Goal: Task Accomplishment & Management: Complete application form

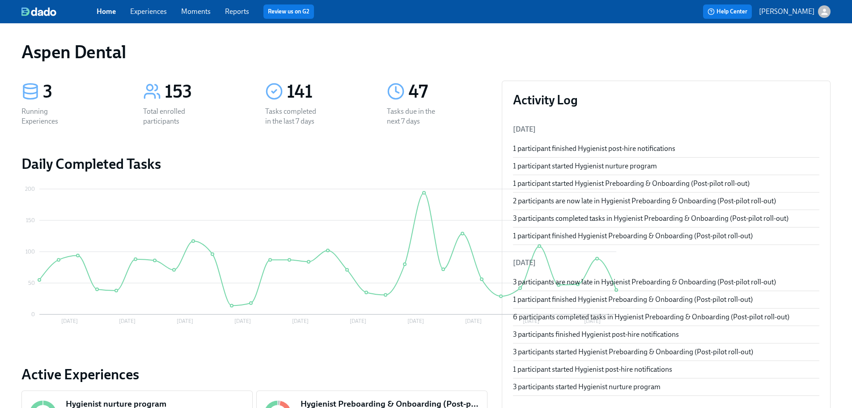
click at [832, 10] on div "Home Experiences Moments Reports Review us on G2 Help Center [PERSON_NAME]" at bounding box center [426, 11] width 852 height 23
click at [829, 12] on icon "button" at bounding box center [824, 11] width 9 height 9
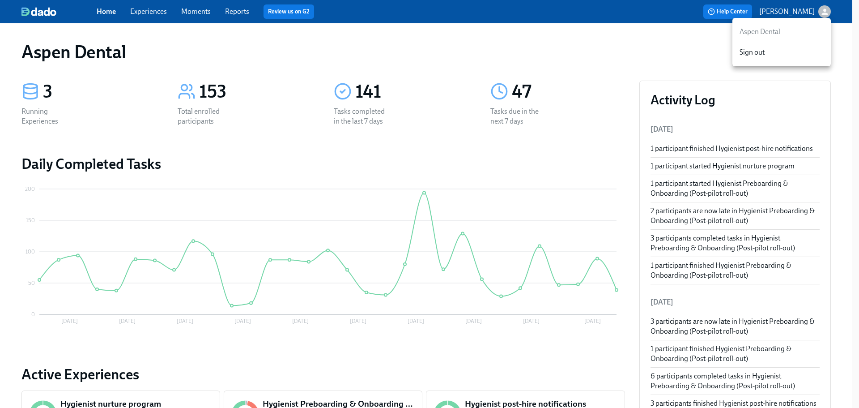
click at [829, 12] on div at bounding box center [429, 204] width 859 height 408
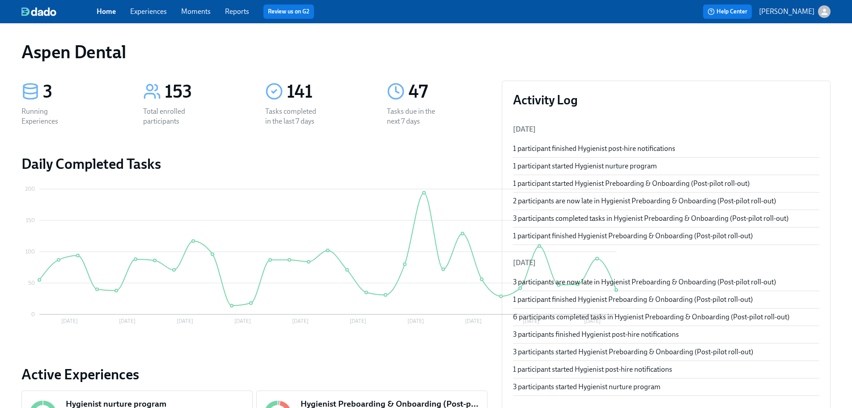
click at [160, 13] on link "Experiences" at bounding box center [148, 11] width 37 height 9
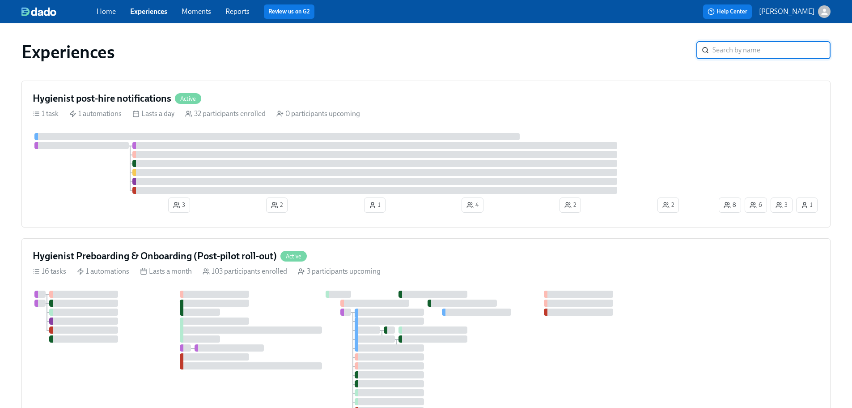
click at [730, 51] on input "search" at bounding box center [772, 50] width 118 height 18
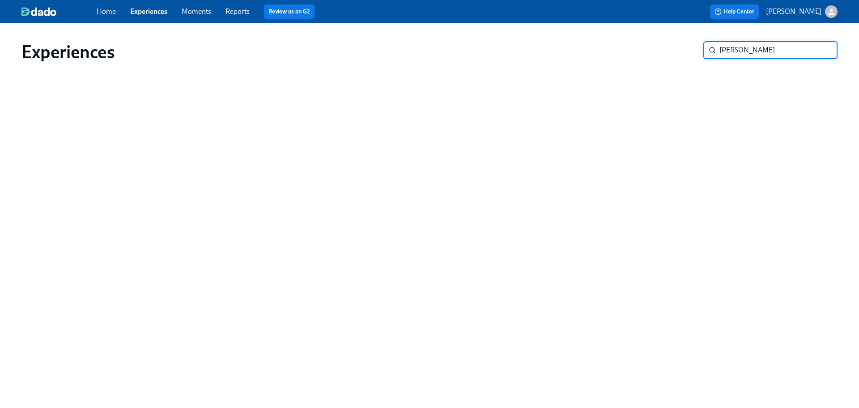
click at [735, 51] on input "[PERSON_NAME]" at bounding box center [778, 50] width 118 height 18
type input "macuse"
click at [755, 50] on input "macuse" at bounding box center [778, 50] width 118 height 18
click at [201, 17] on div "Home Experiences Moments Reports Review us on G2" at bounding box center [282, 11] width 370 height 14
click at [201, 13] on link "Moments" at bounding box center [197, 11] width 30 height 9
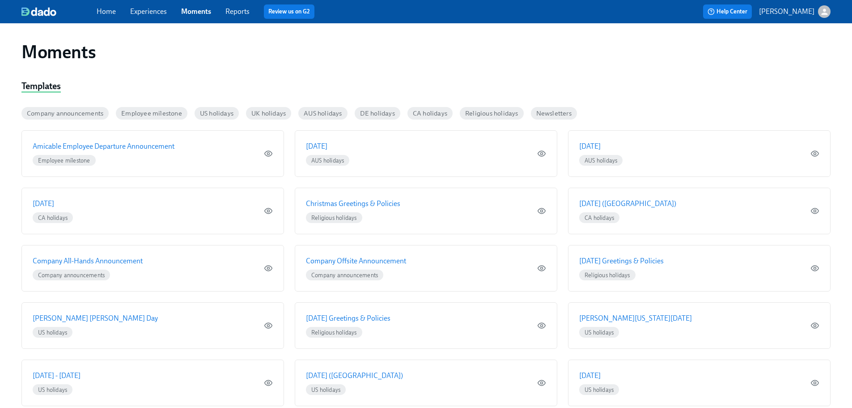
click at [100, 9] on link "Home" at bounding box center [106, 11] width 19 height 9
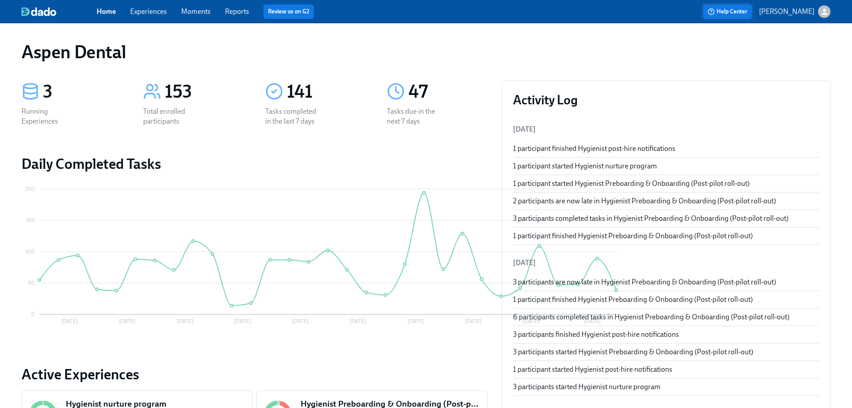
click at [727, 8] on span "Help Center" at bounding box center [728, 11] width 40 height 9
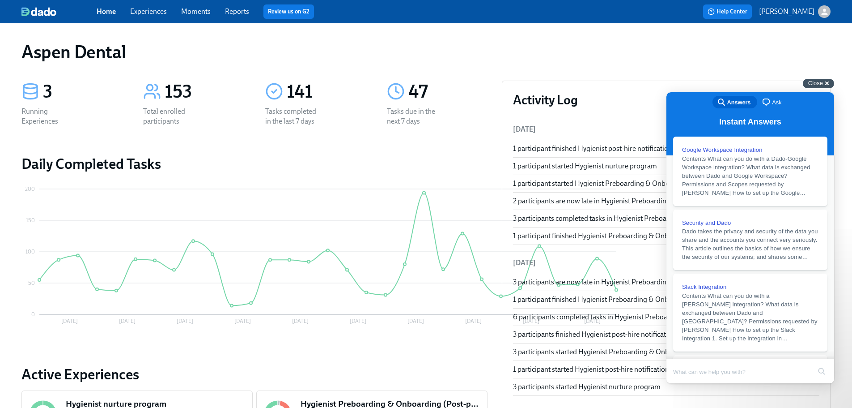
click at [817, 82] on span "Close" at bounding box center [815, 83] width 15 height 7
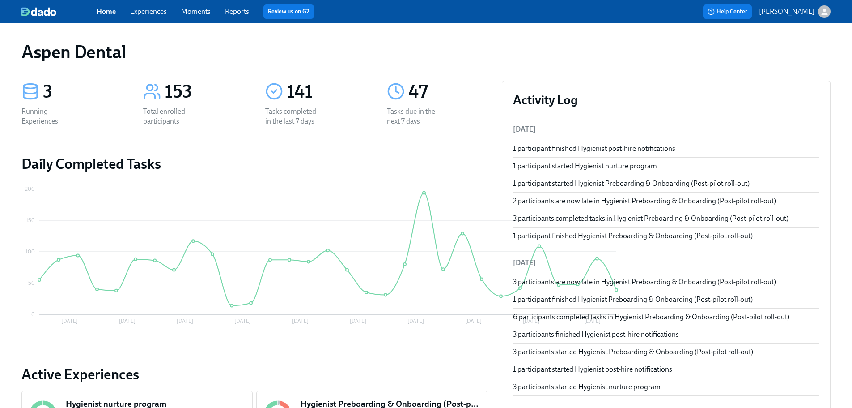
click at [206, 13] on link "Moments" at bounding box center [196, 11] width 30 height 9
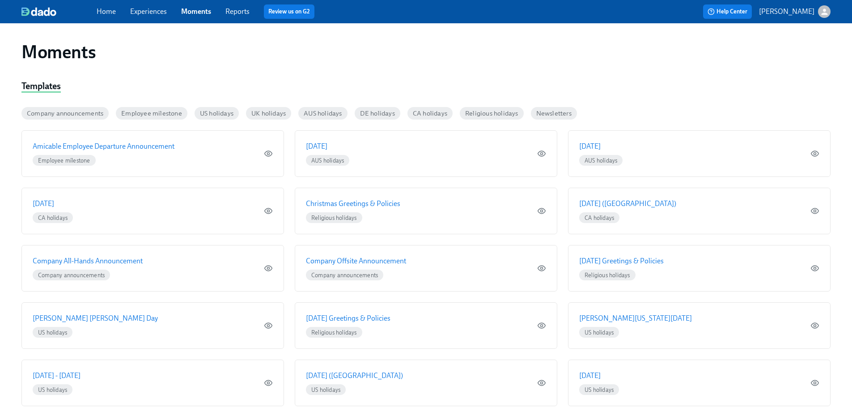
click at [180, 13] on div "Home Experiences Moments Reports Review us on G2" at bounding box center [280, 11] width 367 height 14
click at [158, 13] on link "Experiences" at bounding box center [148, 11] width 37 height 9
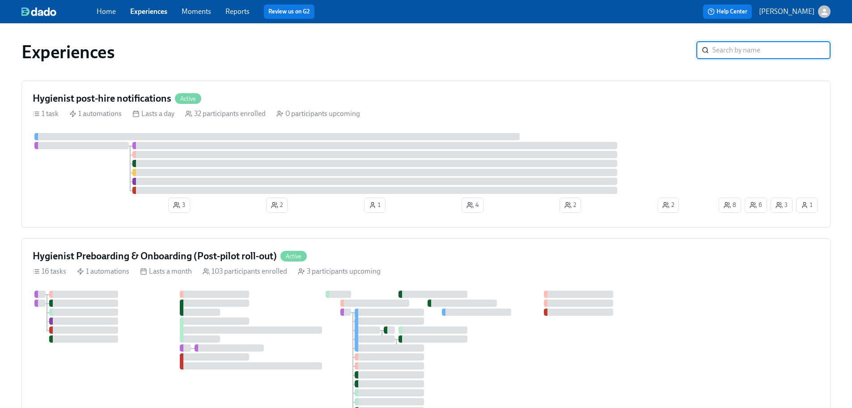
click at [107, 13] on link "Home" at bounding box center [106, 11] width 19 height 9
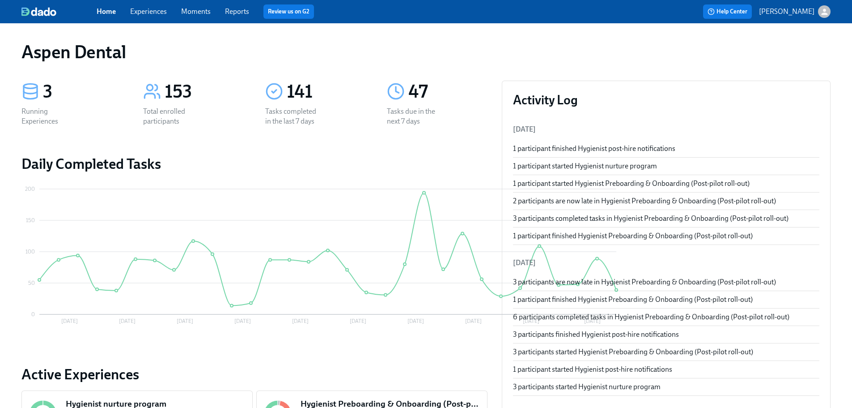
click at [38, 10] on img at bounding box center [38, 11] width 35 height 9
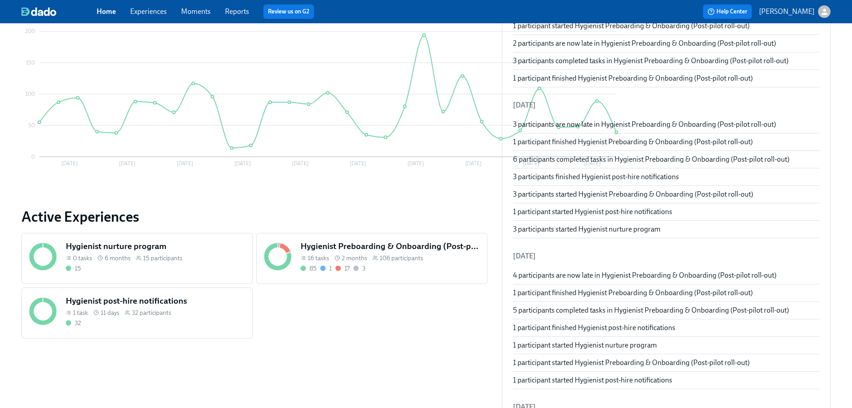
scroll to position [179, 0]
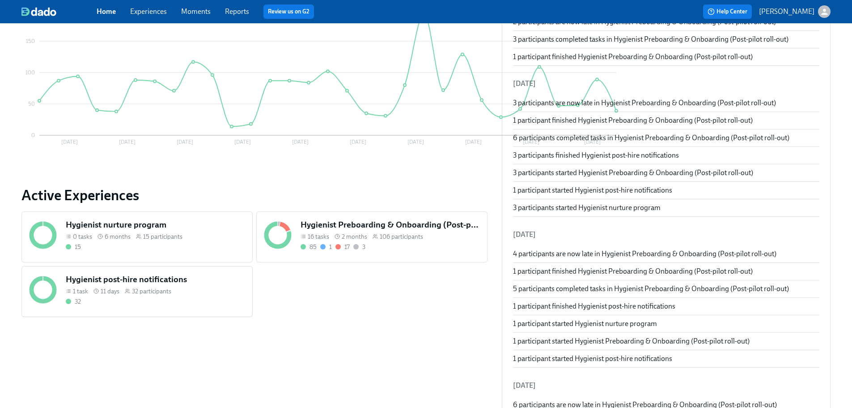
click at [330, 226] on h5 "Hygienist Preboarding & Onboarding (Post-pilot roll-out)" at bounding box center [390, 225] width 179 height 12
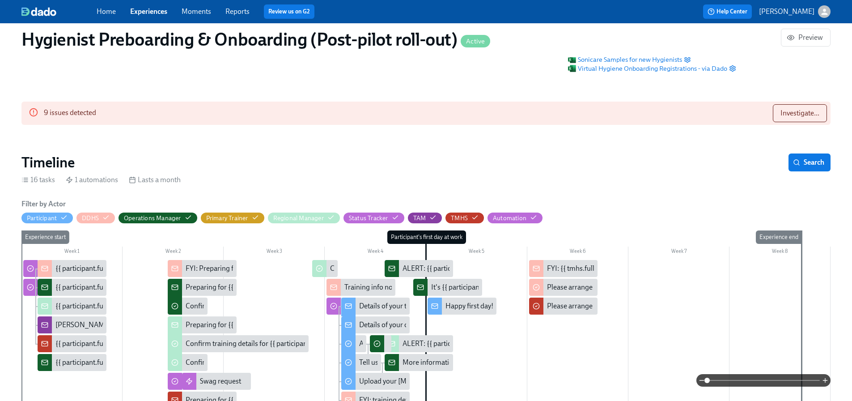
scroll to position [134, 0]
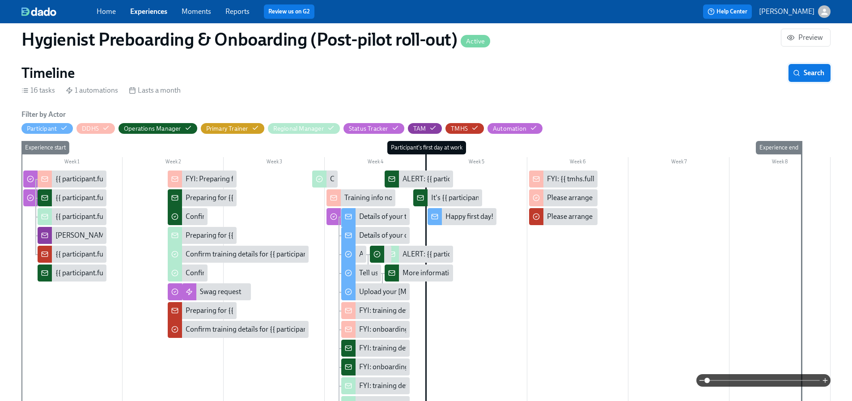
click at [815, 82] on button "Search" at bounding box center [810, 73] width 42 height 18
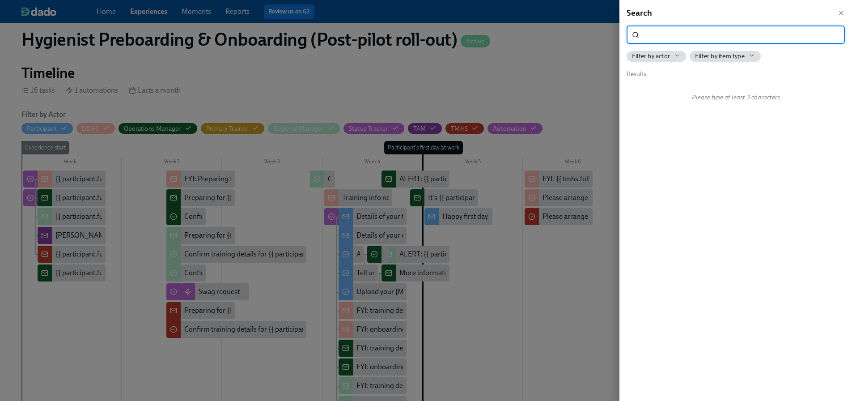
scroll to position [45, 0]
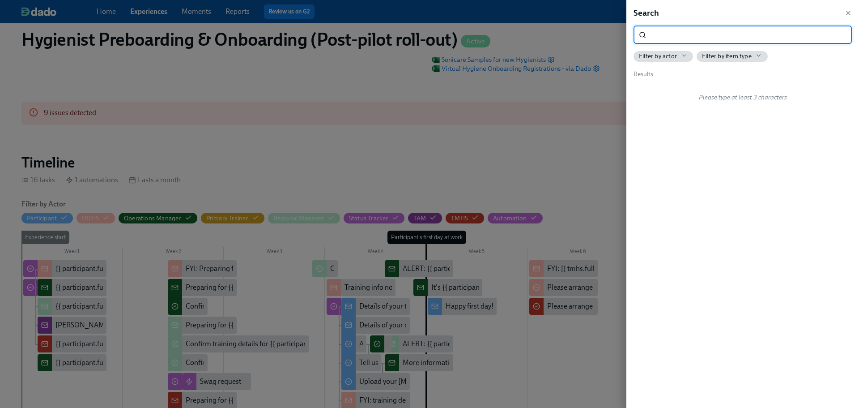
click at [668, 37] on input "search" at bounding box center [751, 35] width 202 height 18
type input "macuse"
click at [701, 34] on input "macuse" at bounding box center [751, 35] width 202 height 18
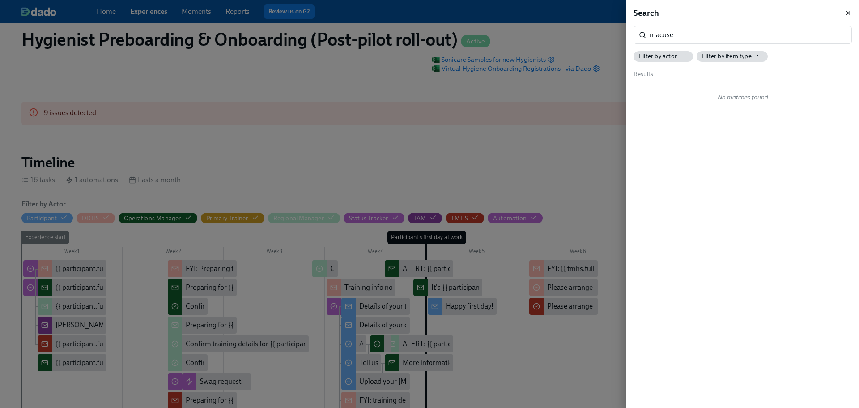
click at [847, 13] on icon "button" at bounding box center [848, 12] width 7 height 7
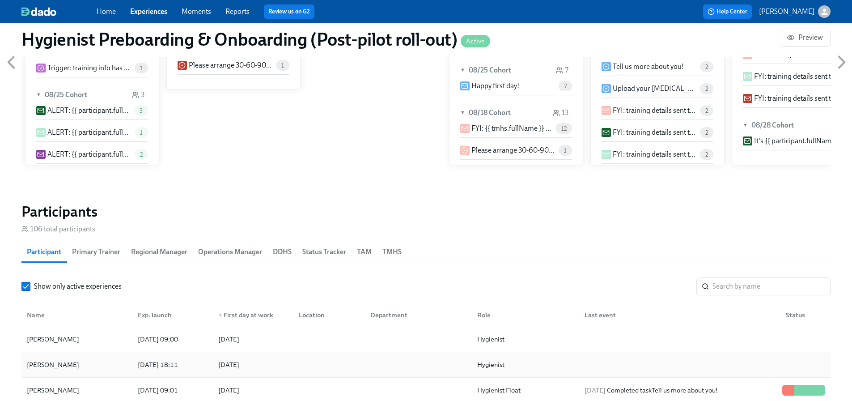
scroll to position [89, 0]
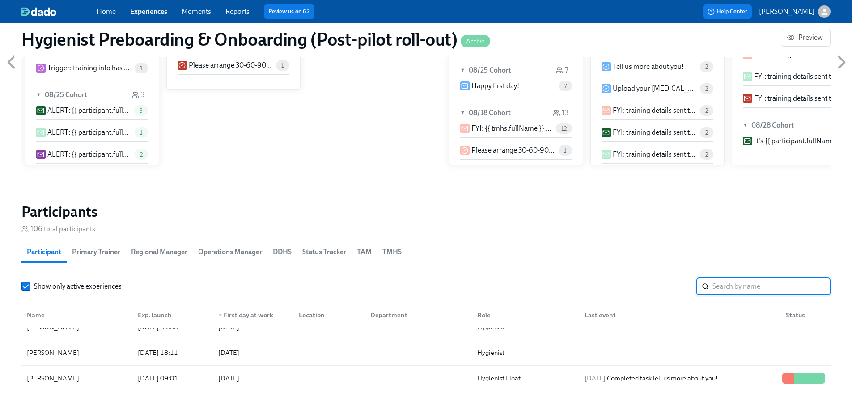
click at [739, 285] on input "search" at bounding box center [772, 286] width 118 height 18
type input "macuse"
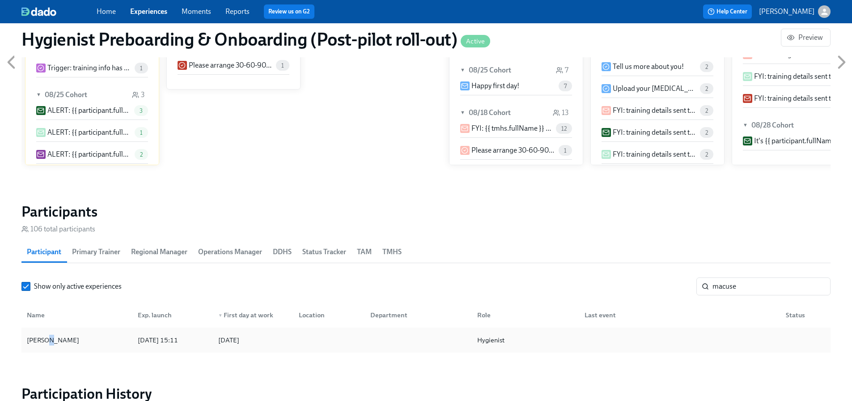
click at [49, 339] on div "[PERSON_NAME]" at bounding box center [53, 340] width 60 height 11
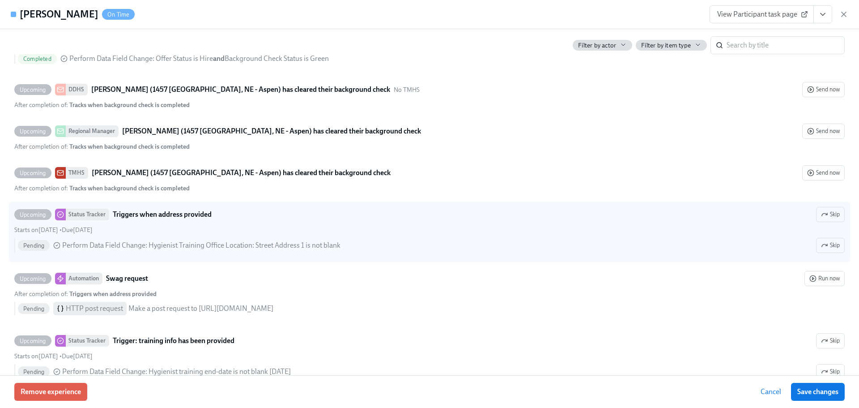
scroll to position [403, 0]
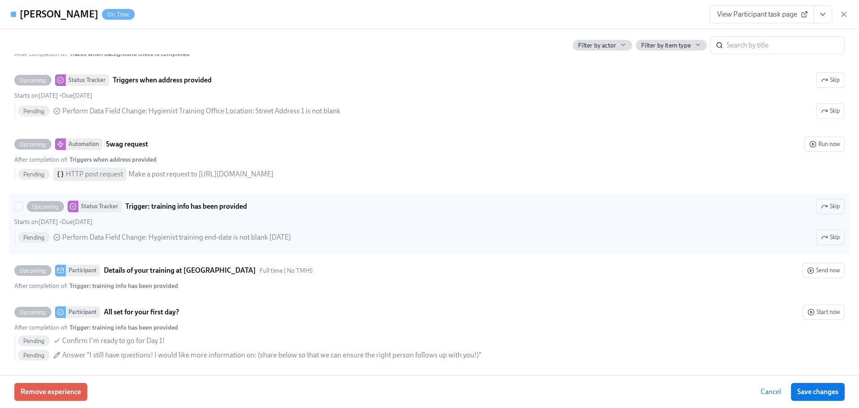
click at [41, 204] on span "Upcoming" at bounding box center [45, 206] width 37 height 7
click at [23, 204] on input "Upcoming Status Tracker Trigger: training info has been provided Skip Starts on…" at bounding box center [19, 206] width 8 height 8
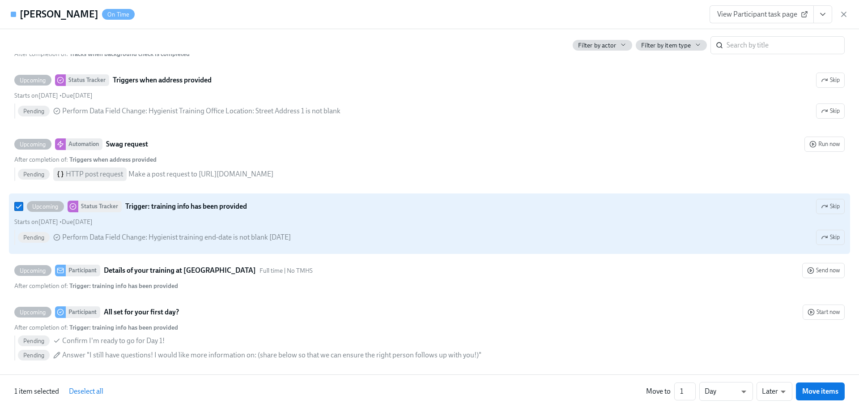
click at [41, 204] on span "Upcoming" at bounding box center [45, 206] width 37 height 7
click at [23, 204] on input "Upcoming Status Tracker Trigger: training info has been provided Skip Starts on…" at bounding box center [19, 206] width 8 height 8
checkbox input "false"
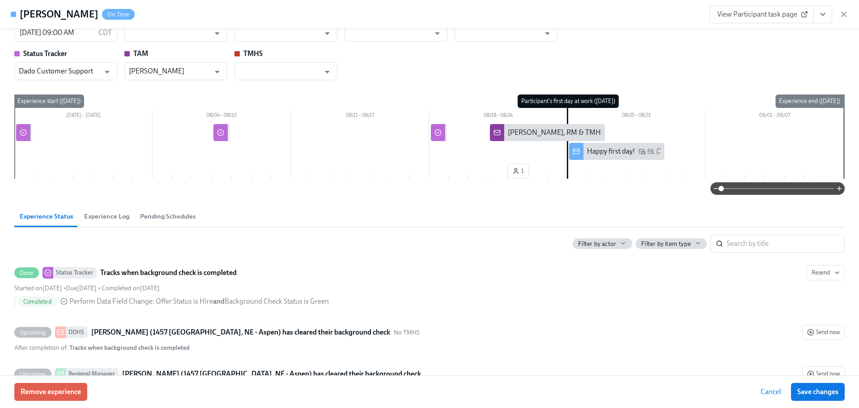
scroll to position [0, 0]
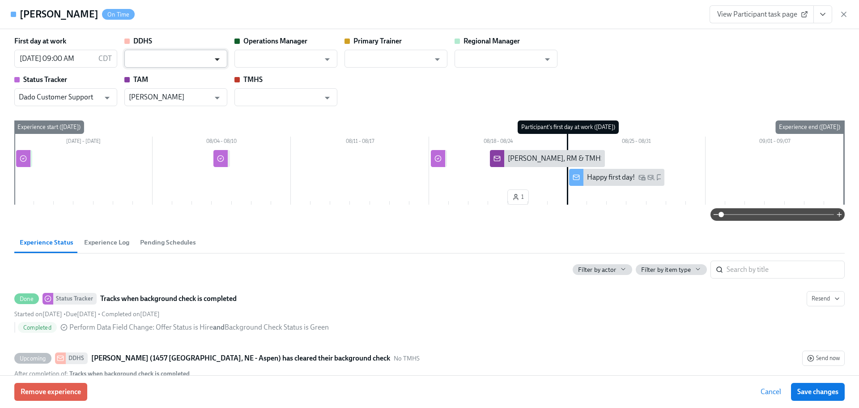
click at [209, 60] on input "text" at bounding box center [169, 59] width 81 height 18
click at [157, 56] on input "text" at bounding box center [169, 59] width 81 height 18
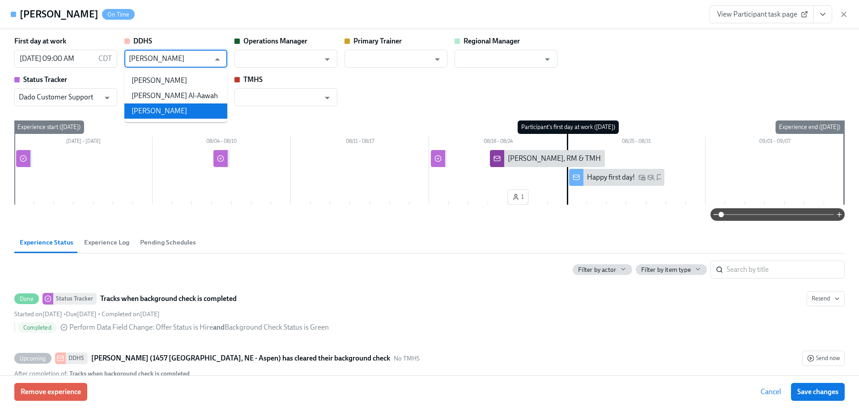
click at [179, 111] on li "[PERSON_NAME]" at bounding box center [175, 110] width 103 height 15
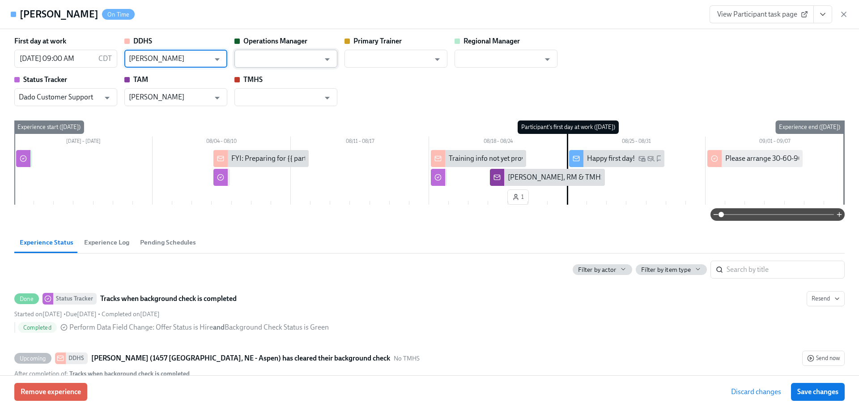
type input "[PERSON_NAME]"
click at [279, 61] on input "text" at bounding box center [279, 59] width 81 height 18
click at [280, 60] on input "text" at bounding box center [279, 59] width 81 height 18
click at [372, 58] on input "text" at bounding box center [389, 59] width 81 height 18
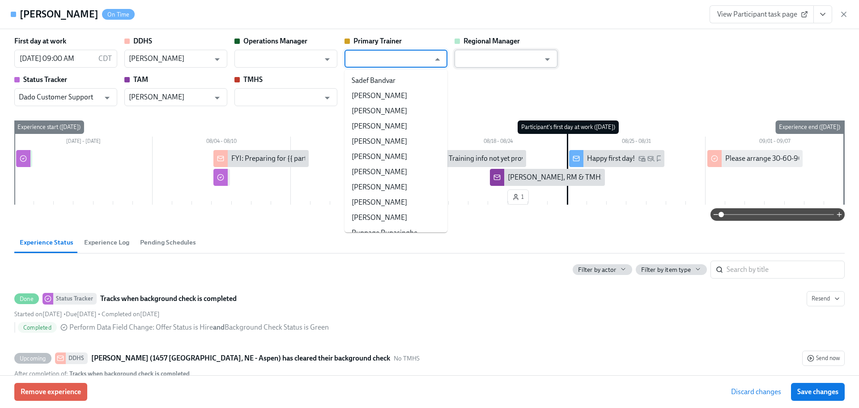
click at [478, 55] on input "text" at bounding box center [499, 59] width 81 height 18
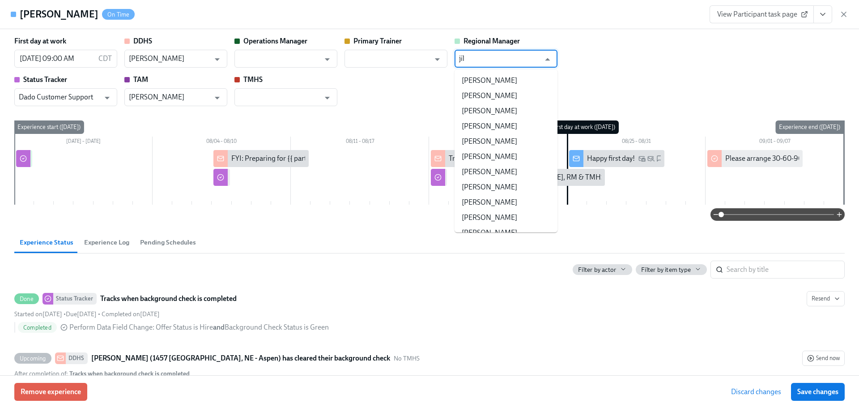
type input "[PERSON_NAME]"
click at [487, 125] on li "[PERSON_NAME]" at bounding box center [506, 126] width 103 height 15
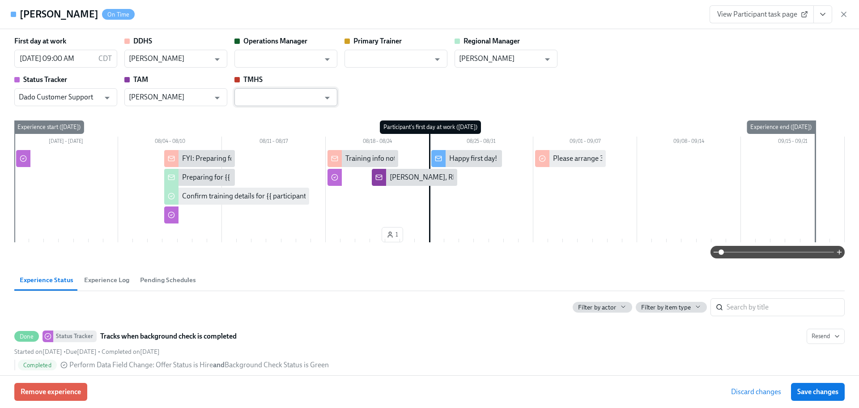
click at [267, 93] on input "text" at bounding box center [279, 97] width 81 height 18
type input "[PERSON_NAME]"
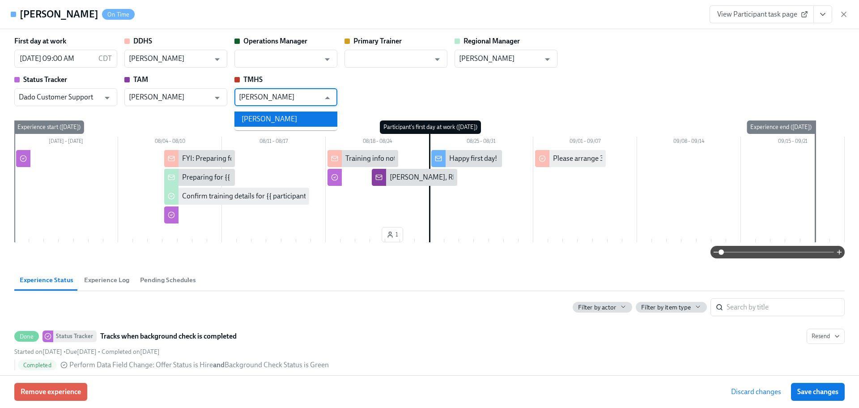
click at [281, 122] on li "[PERSON_NAME]" at bounding box center [285, 118] width 103 height 15
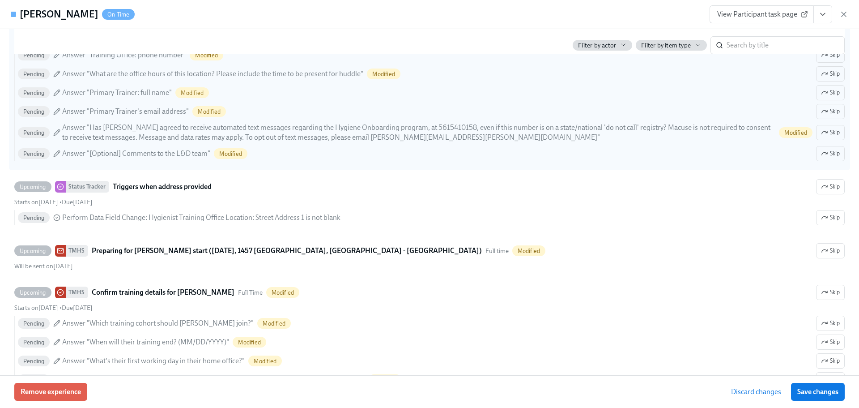
scroll to position [805, 0]
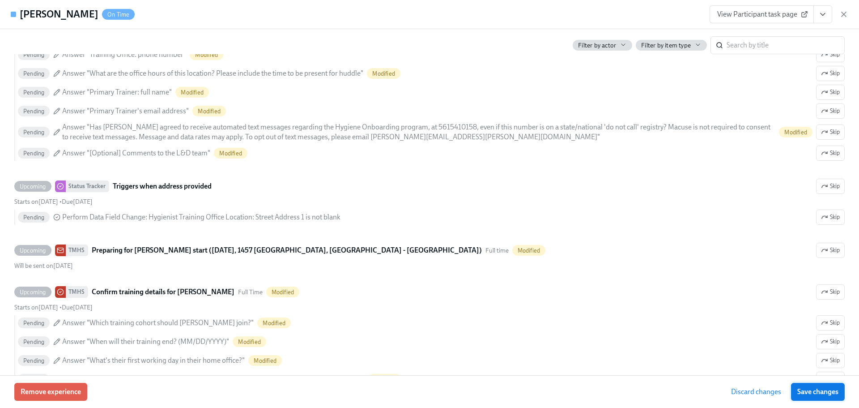
click at [811, 392] on span "Save changes" at bounding box center [817, 391] width 41 height 9
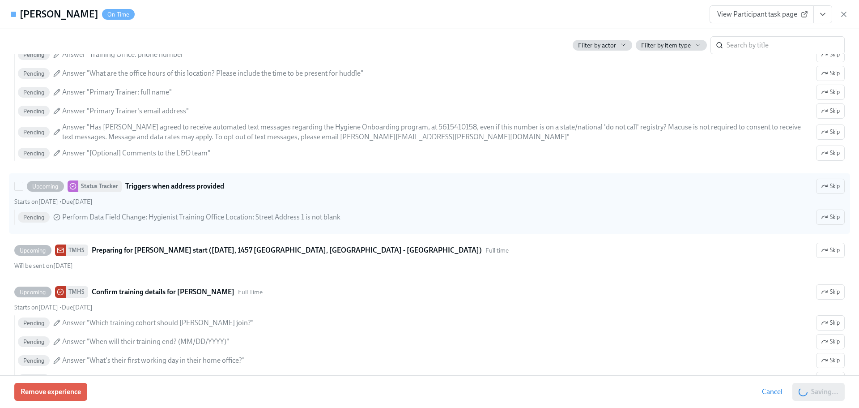
type input "[PERSON_NAME]"
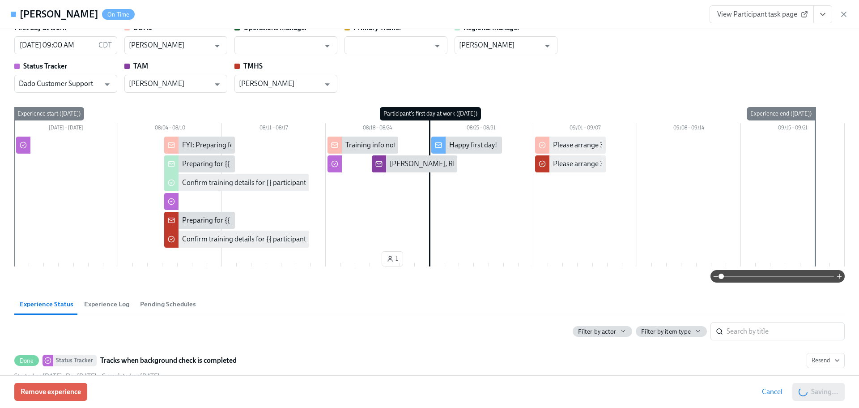
scroll to position [0, 0]
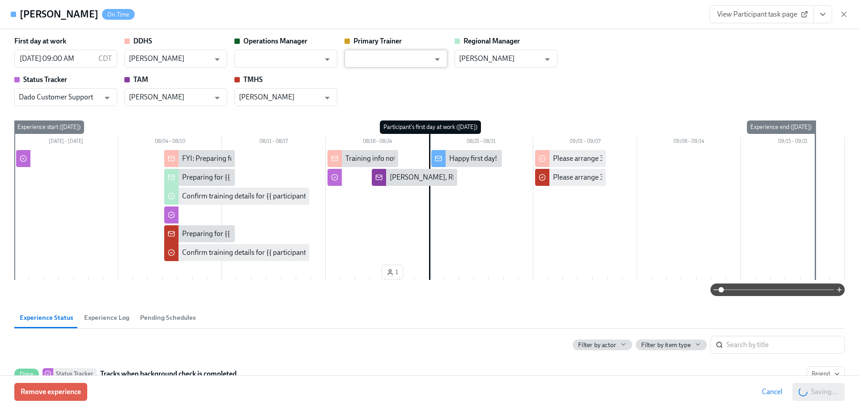
click at [406, 64] on input "text" at bounding box center [389, 59] width 81 height 18
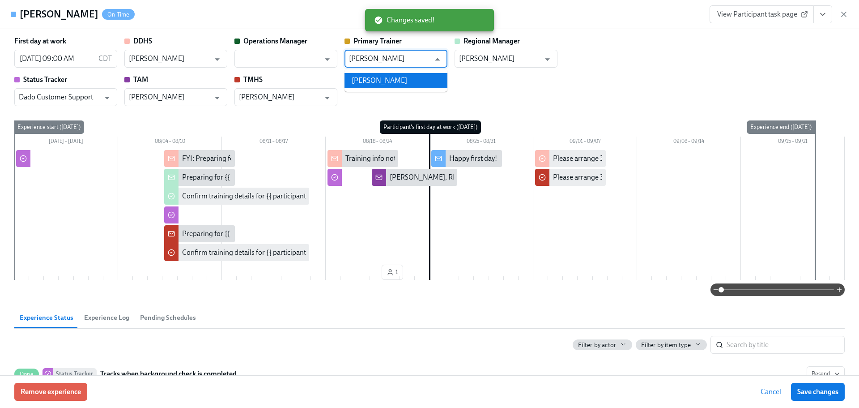
click at [387, 83] on li "[PERSON_NAME]" at bounding box center [395, 80] width 103 height 15
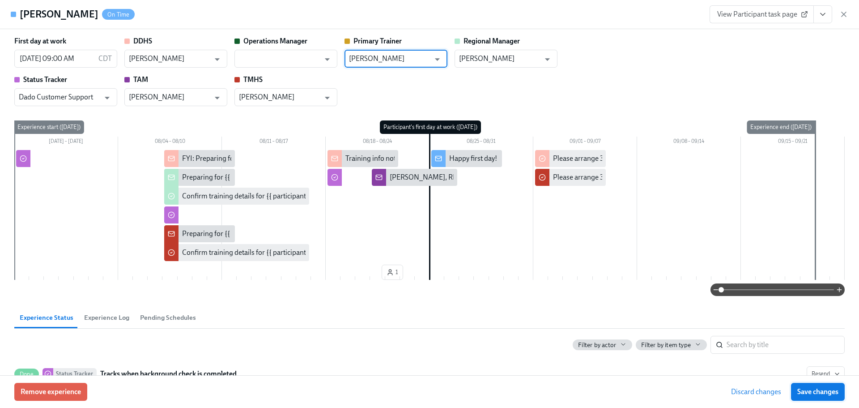
type input "[PERSON_NAME]"
click at [813, 392] on span "Save changes" at bounding box center [817, 391] width 41 height 9
type input "[PERSON_NAME]"
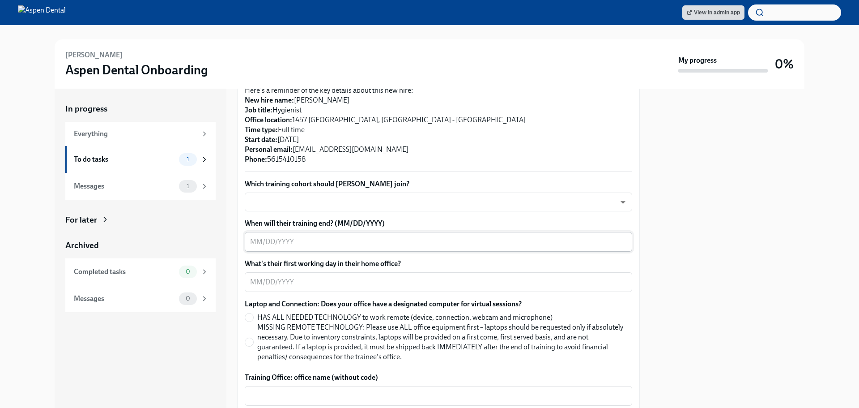
scroll to position [224, 0]
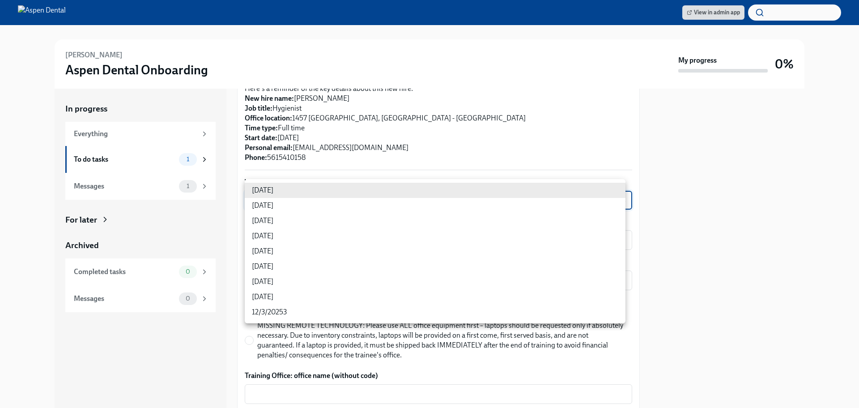
click at [419, 193] on body "View in admin app [PERSON_NAME] Aspen Dental Onboarding My progress 0% In progr…" at bounding box center [429, 204] width 859 height 408
click at [274, 203] on li "[DATE]" at bounding box center [435, 205] width 381 height 15
type input "VDeAFuZZQ"
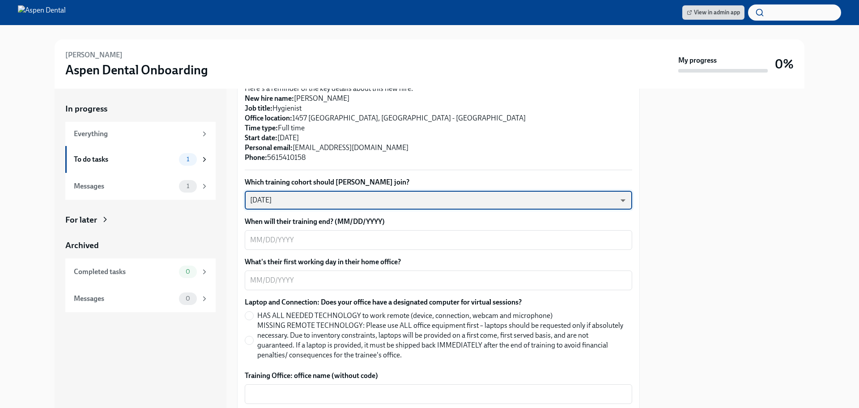
scroll to position [268, 0]
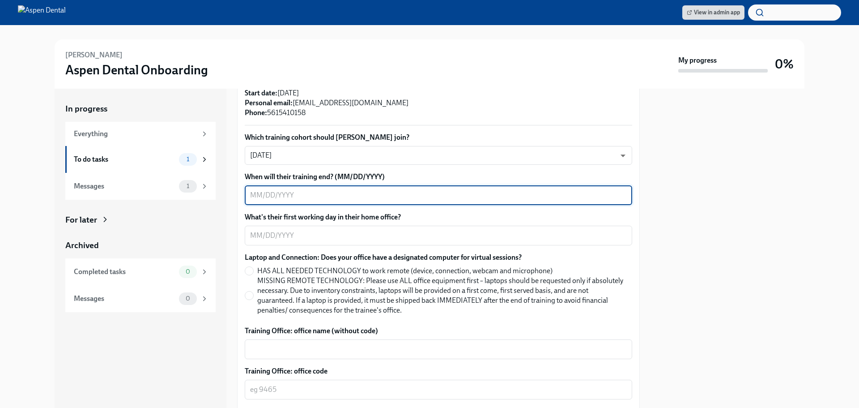
click at [348, 190] on textarea "When will their training end? (MM/DD/YYYY)" at bounding box center [438, 195] width 377 height 11
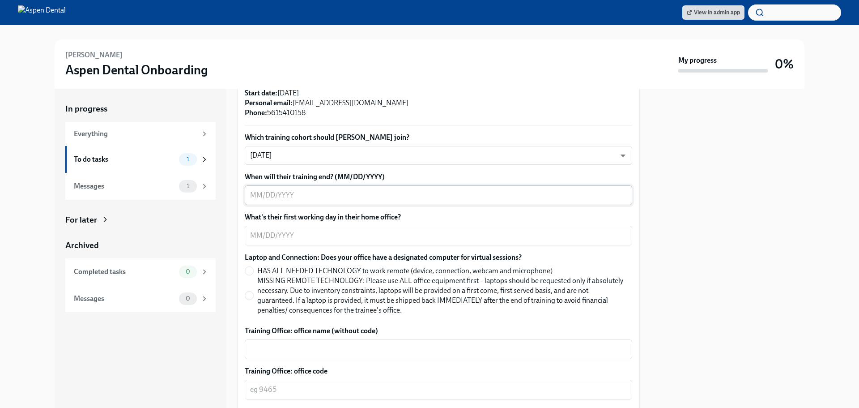
click at [300, 185] on div "x ​" at bounding box center [438, 195] width 387 height 20
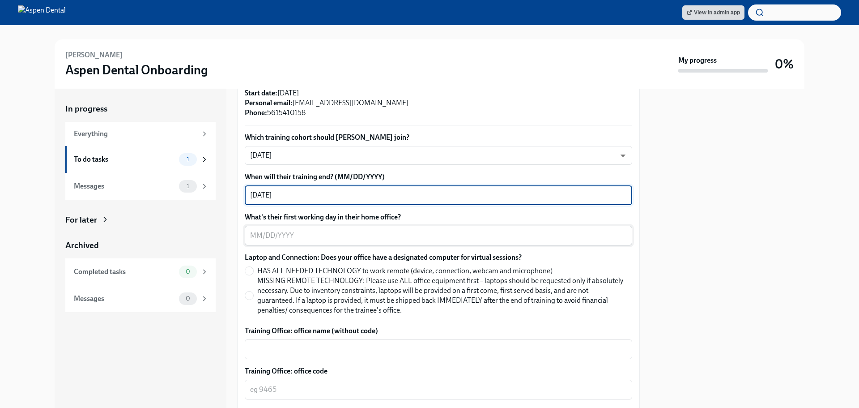
type textarea "[DATE]"
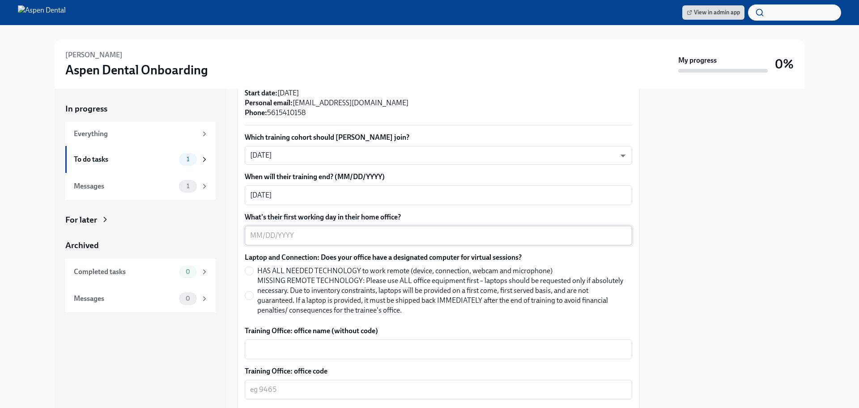
click at [295, 231] on div "x ​" at bounding box center [438, 235] width 387 height 20
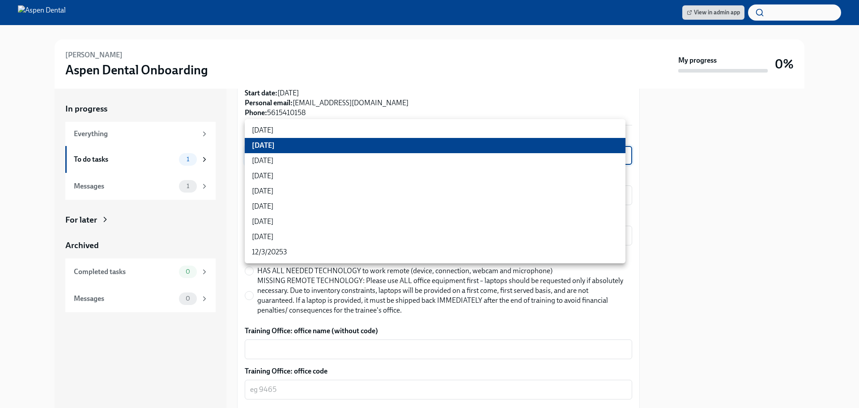
click at [283, 148] on body "View in admin app [PERSON_NAME] Aspen Dental Onboarding My progress 0% In progr…" at bounding box center [429, 204] width 859 height 408
click at [276, 173] on li "[DATE]" at bounding box center [435, 175] width 381 height 15
type input "rtYPevC7n"
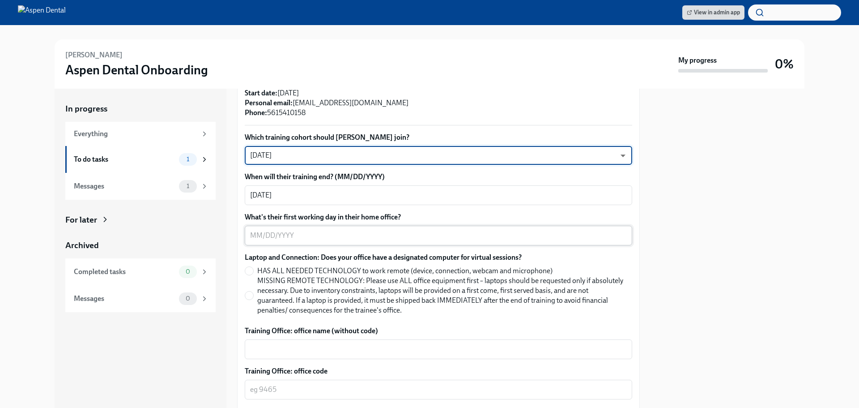
click at [289, 230] on textarea "What's their first working day in their home office?" at bounding box center [438, 235] width 377 height 11
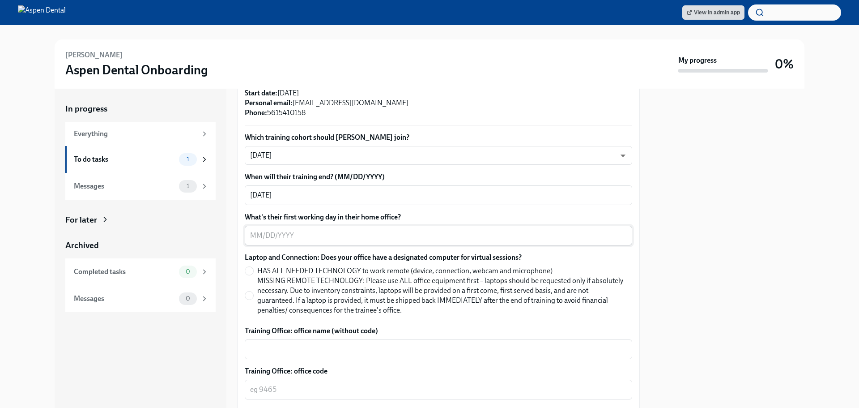
click at [268, 230] on textarea "What's their first working day in their home office?" at bounding box center [438, 235] width 377 height 11
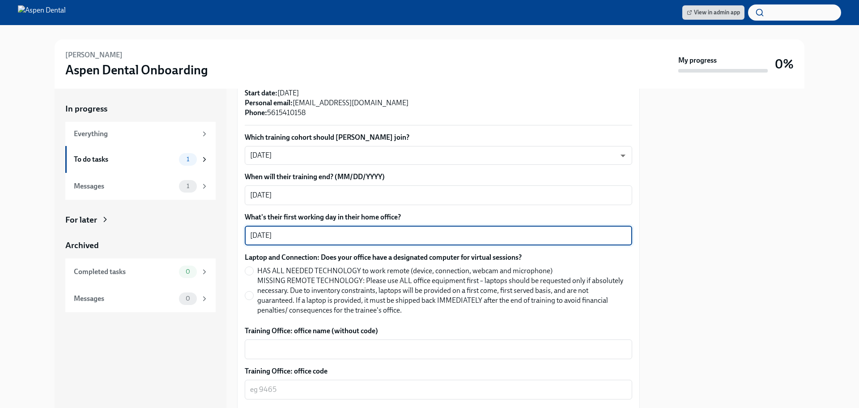
type textarea "[DATE]"
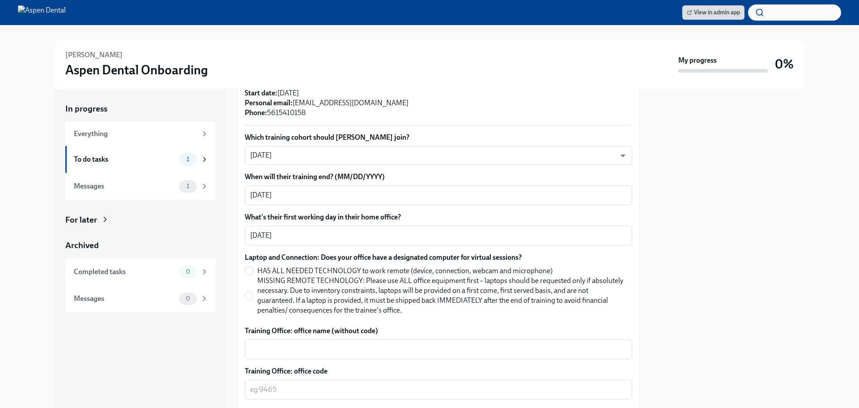
click at [696, 223] on div at bounding box center [728, 248] width 154 height 319
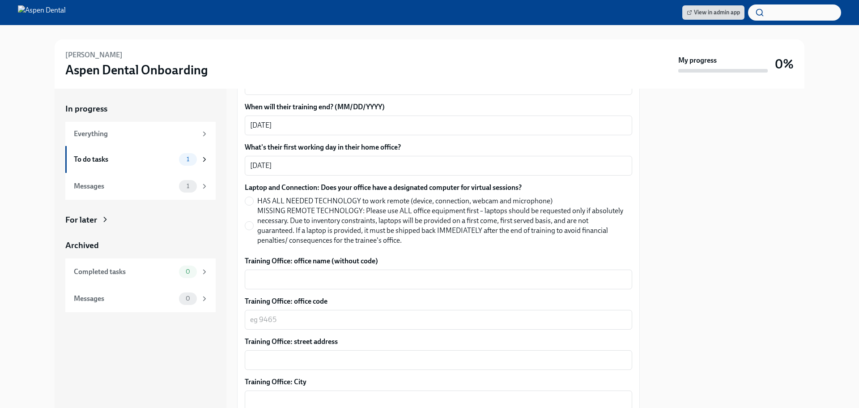
scroll to position [358, 0]
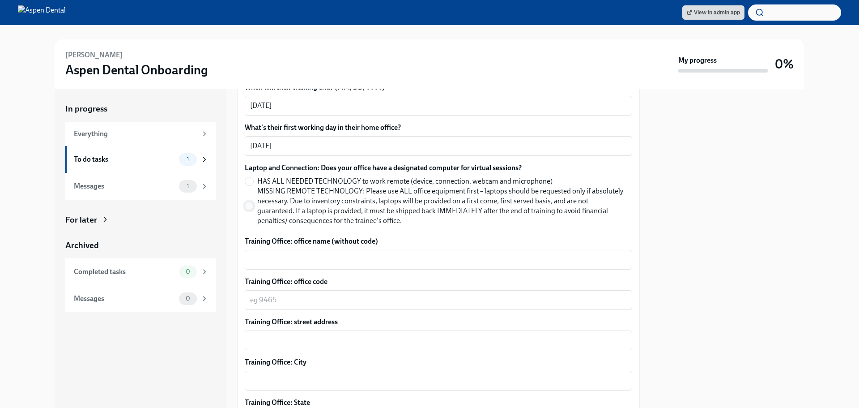
click at [251, 202] on input "MISSING REMOTE TECHNOLOGY: Please use ALL office equipment first – laptops shou…" at bounding box center [249, 206] width 8 height 8
radio input "true"
click at [296, 254] on textarea "Training Office: office name (without code)" at bounding box center [438, 259] width 377 height 11
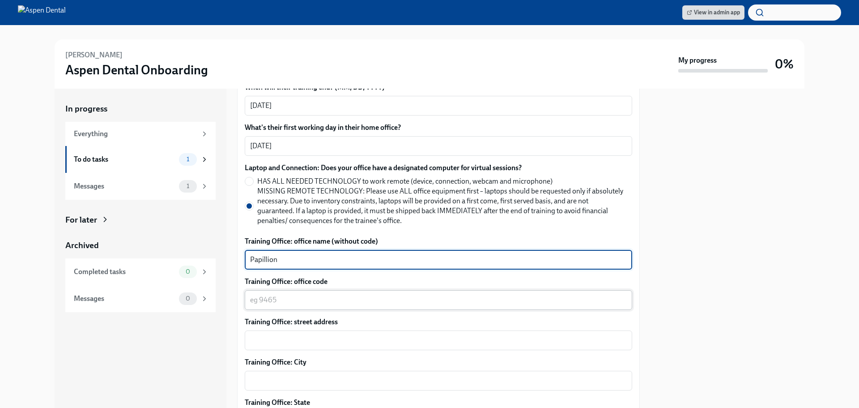
type textarea "Papillion"
click at [303, 290] on div "x ​" at bounding box center [438, 300] width 387 height 20
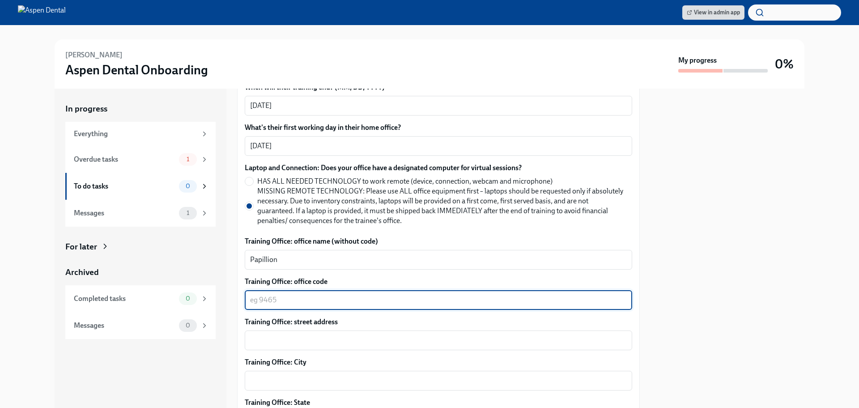
click at [283, 294] on textarea "Training Office: office code" at bounding box center [438, 299] width 377 height 11
type textarea "4380"
drag, startPoint x: 302, startPoint y: 330, endPoint x: 376, endPoint y: 213, distance: 138.8
click at [302, 335] on textarea "Training Office: street address" at bounding box center [438, 340] width 377 height 11
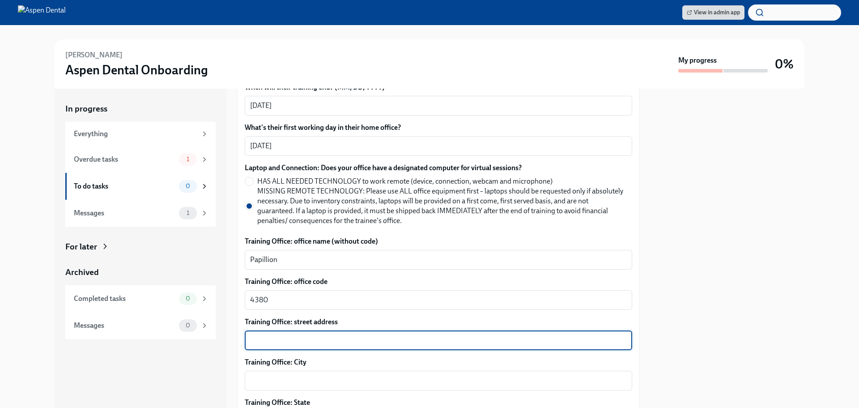
paste textarea "9550 S 71st Plaza Suite 101, Papillion, NE 68133"
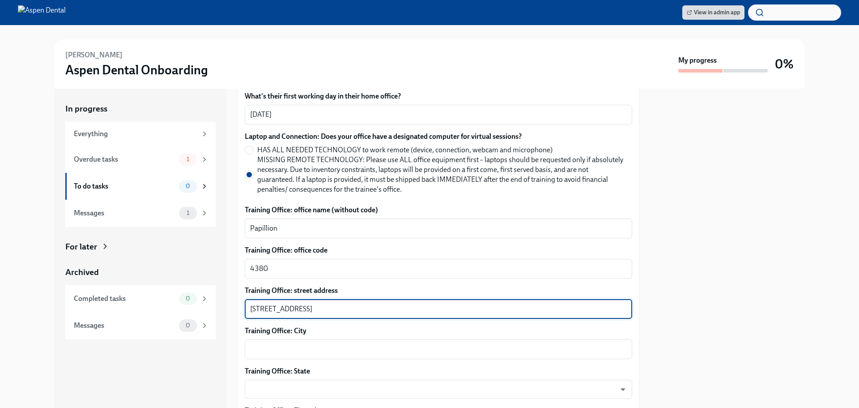
scroll to position [403, 0]
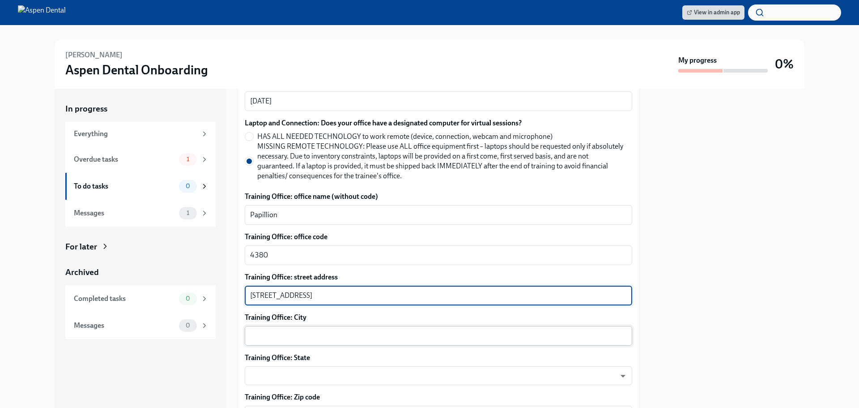
type textarea "9550 S 71st Plaza Suite 101, Papillion, NE 68133"
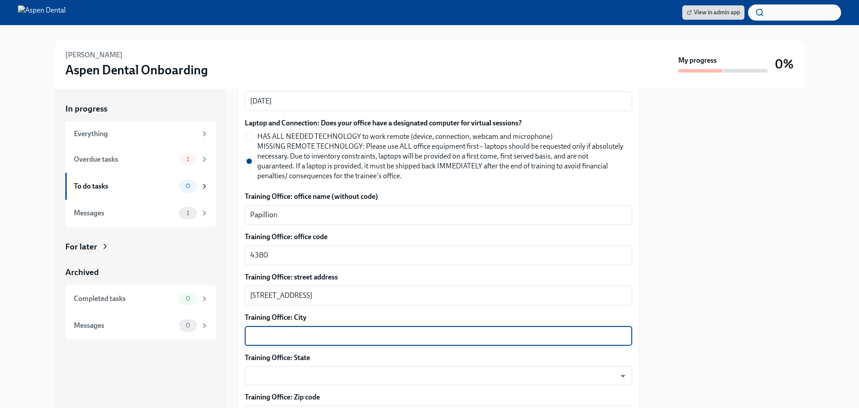
click at [303, 330] on textarea "Training Office: City" at bounding box center [438, 335] width 377 height 11
type textarea "Papillion"
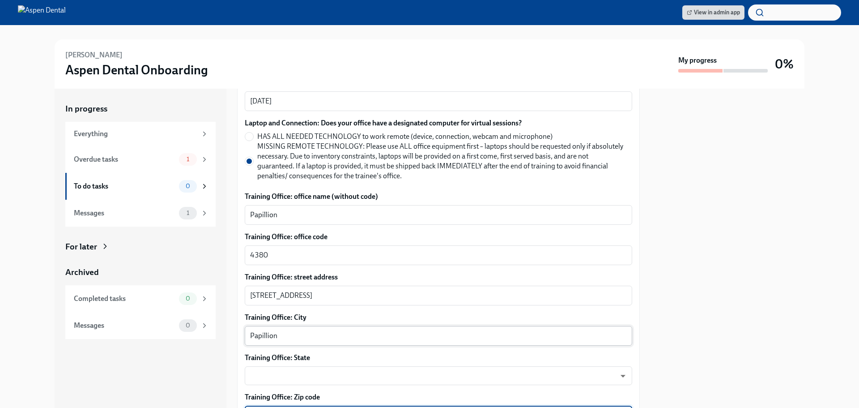
scroll to position [405, 0]
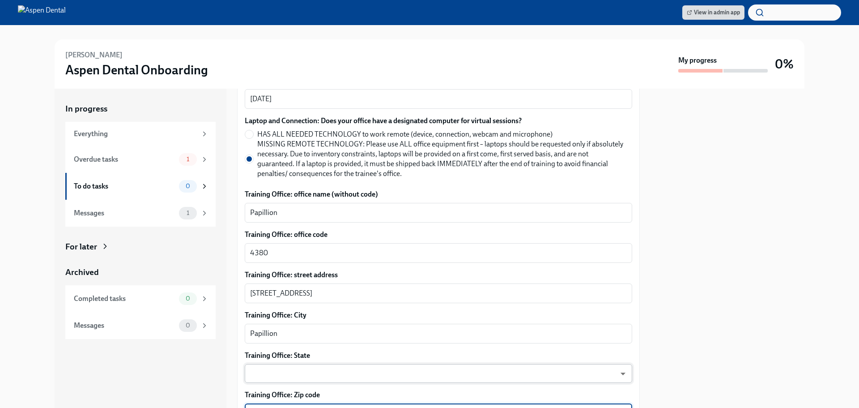
click at [341, 363] on body "View in admin app Macuse Guerrier Aspen Dental Onboarding My progress 0% In pro…" at bounding box center [429, 204] width 859 height 408
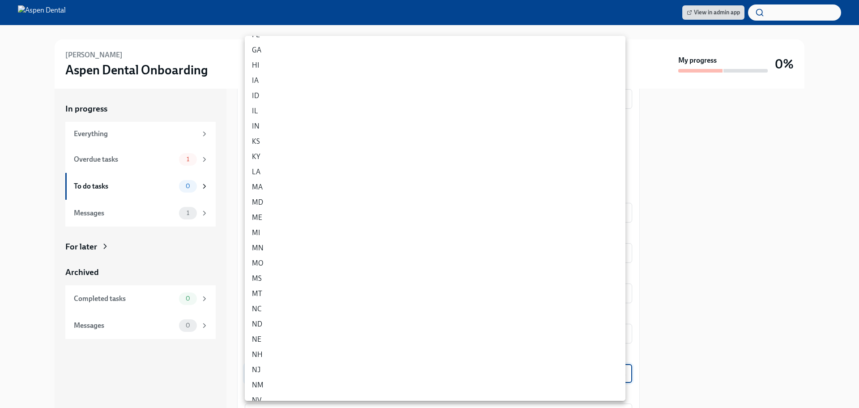
scroll to position [134, 0]
click at [263, 336] on li "NE" at bounding box center [435, 338] width 381 height 15
type input "Q0w5mgWft"
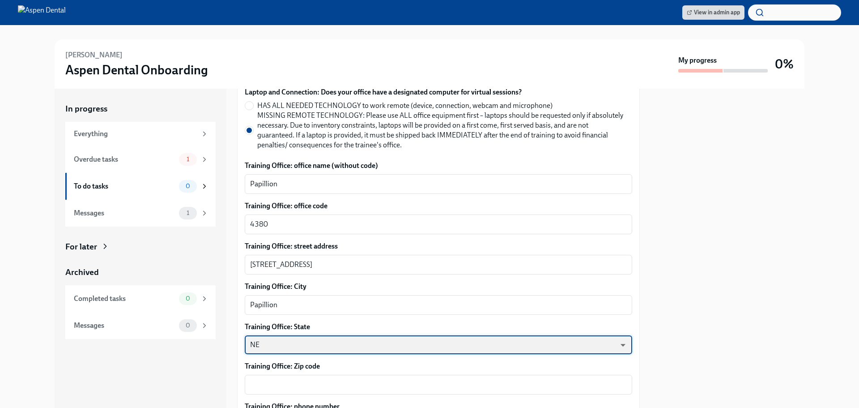
scroll to position [450, 0]
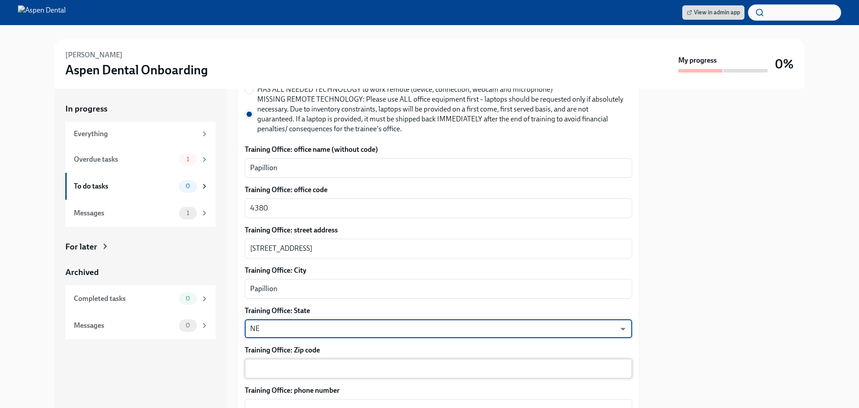
click at [300, 363] on textarea "Training Office: Zip code" at bounding box center [438, 368] width 377 height 11
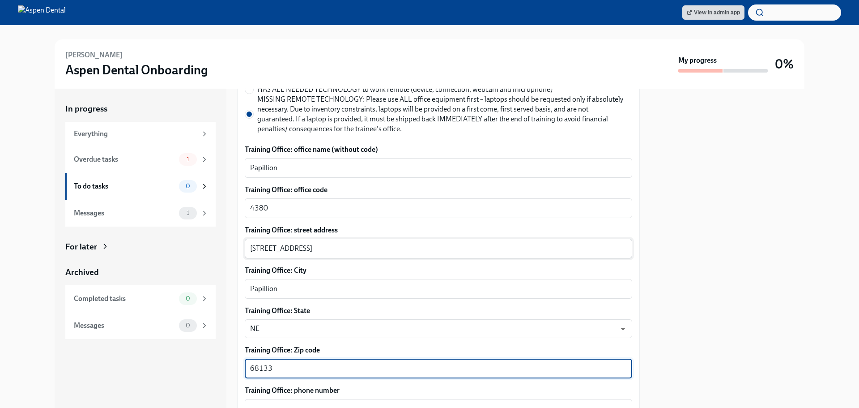
type textarea "68133"
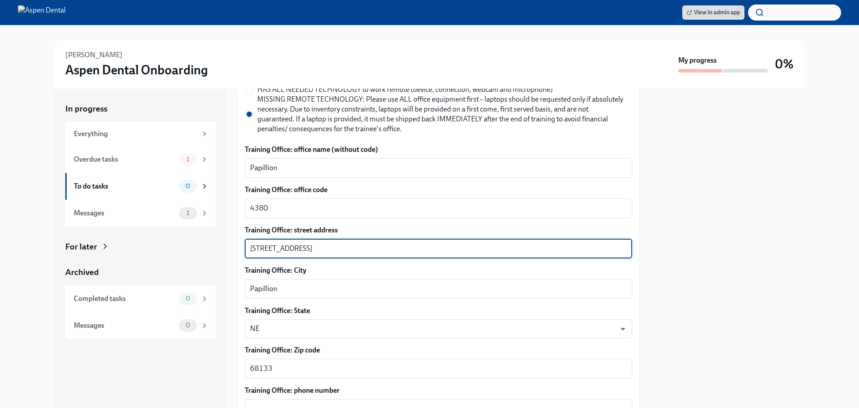
click at [329, 243] on textarea "9550 S 71st Plaza Suite 101, Papillion, NE 68133" at bounding box center [438, 248] width 377 height 11
drag, startPoint x: 337, startPoint y: 238, endPoint x: 429, endPoint y: 236, distance: 92.2
click at [429, 243] on textarea "9550 S 71st Plaza Suite 101, Papillion, NE 68133" at bounding box center [438, 248] width 377 height 11
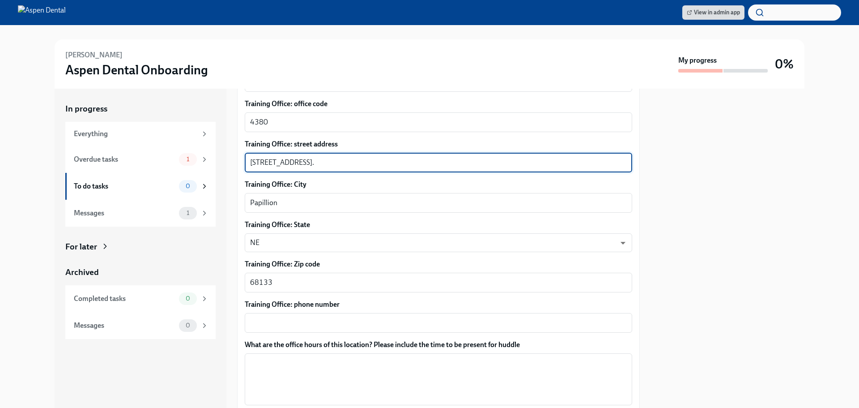
scroll to position [539, 0]
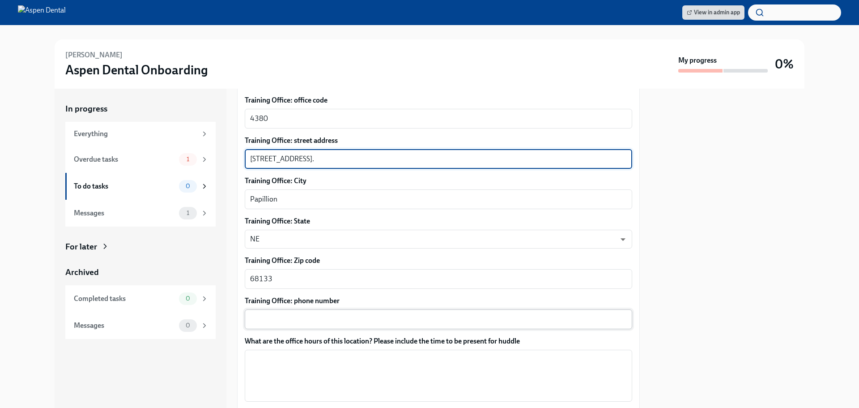
type textarea "9550 S 71st Plaza Suite 101."
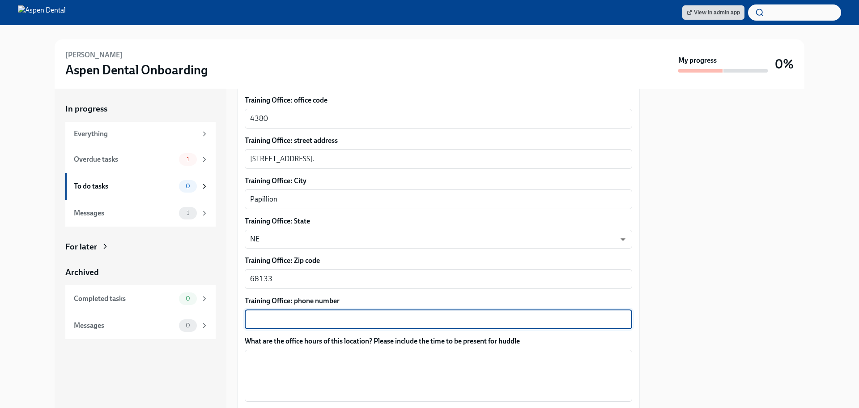
drag, startPoint x: 303, startPoint y: 304, endPoint x: 419, endPoint y: 70, distance: 260.9
click at [304, 309] on div "x ​" at bounding box center [438, 319] width 387 height 20
paste textarea "(531) 354-5546"
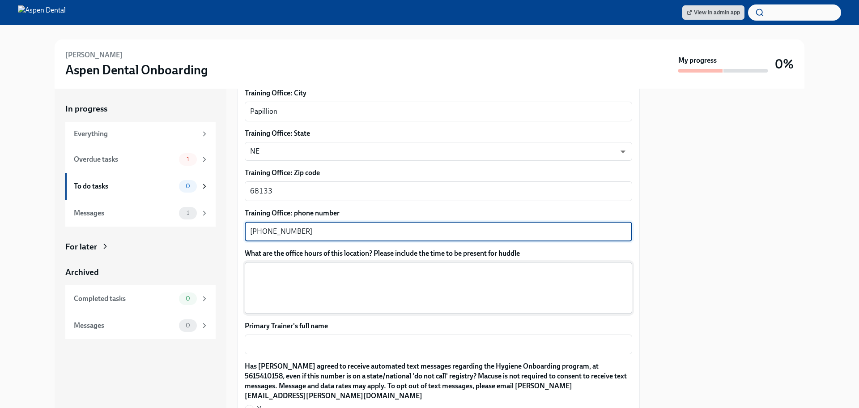
scroll to position [629, 0]
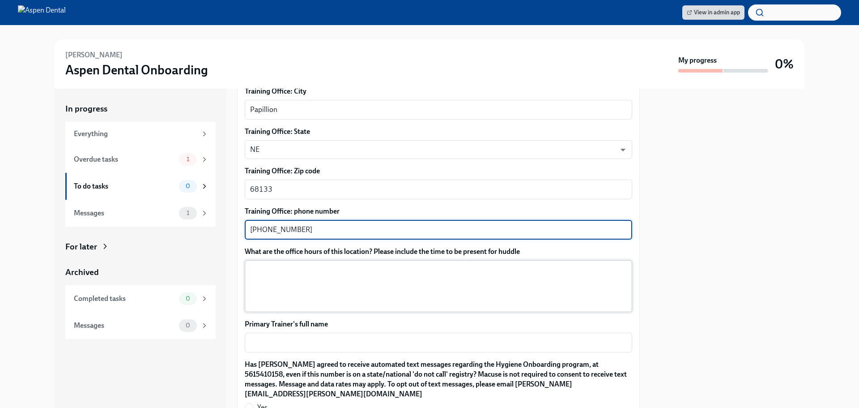
type textarea "(531) 354-5546"
click at [325, 271] on textarea "What are the office hours of this location? Please include the time to be prese…" at bounding box center [438, 285] width 377 height 43
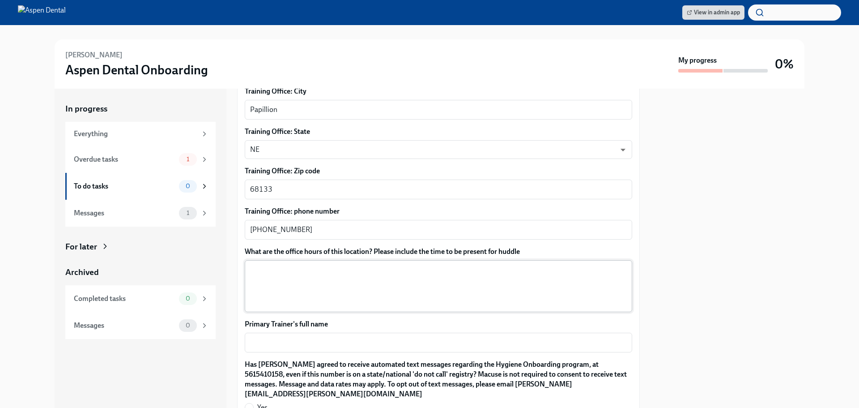
click at [314, 264] on textarea "What are the office hours of this location? Please include the time to be prese…" at bounding box center [438, 285] width 377 height 43
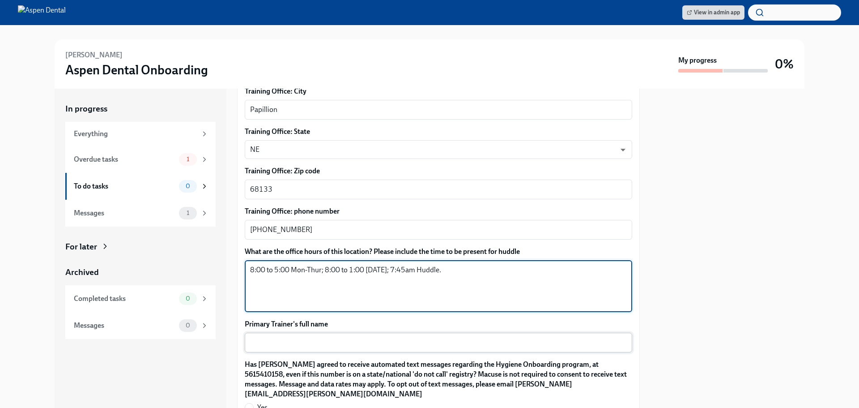
type textarea "8:00 to 5:00 Mon-Thur; 8:00 to 1:00 Friday; 7:45am Huddle."
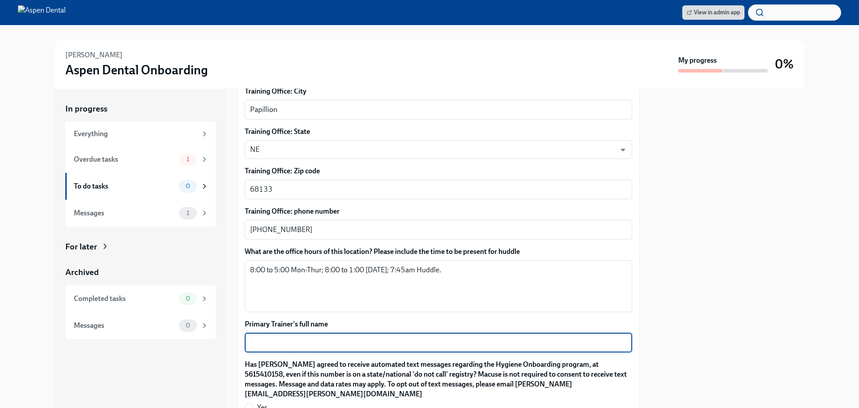
click at [284, 337] on textarea "Primary Trainer's full name" at bounding box center [438, 342] width 377 height 11
type textarea "J"
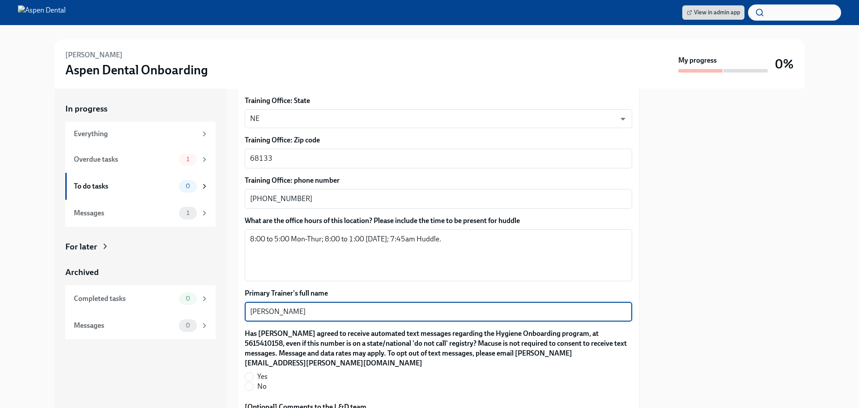
scroll to position [718, 0]
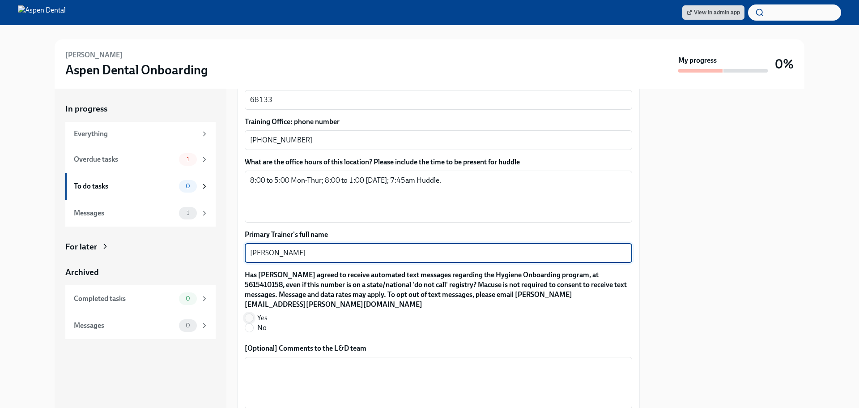
type textarea "[PERSON_NAME]"
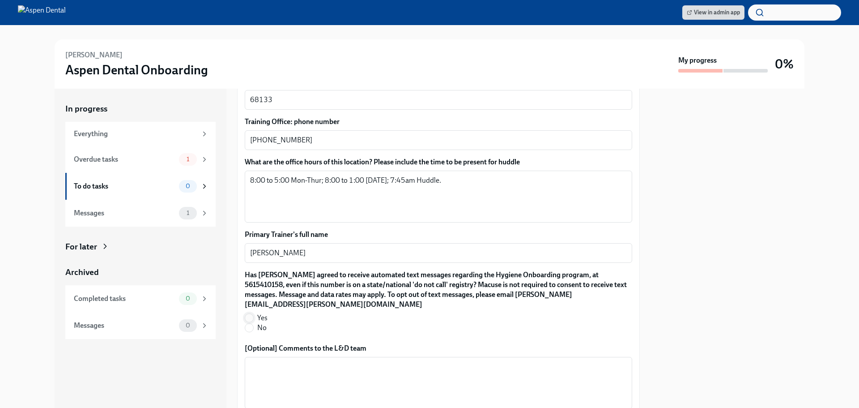
click at [250, 314] on input "Yes" at bounding box center [249, 318] width 8 height 8
radio input "true"
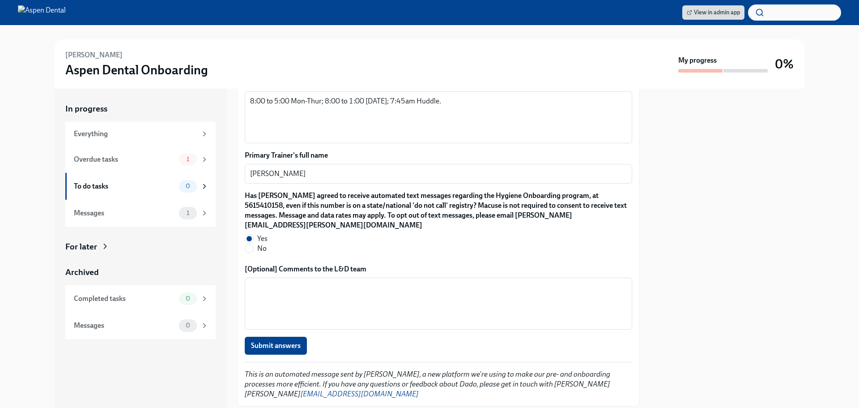
scroll to position [808, 0]
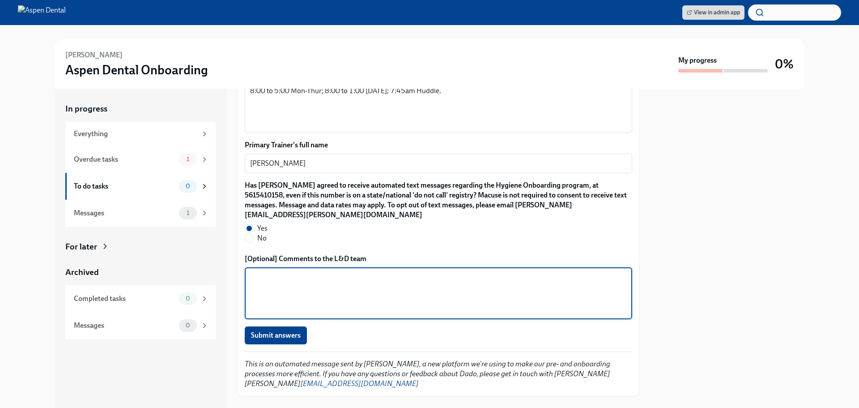
click at [321, 272] on textarea "[Optional] Comments to the L&D team" at bounding box center [438, 293] width 377 height 43
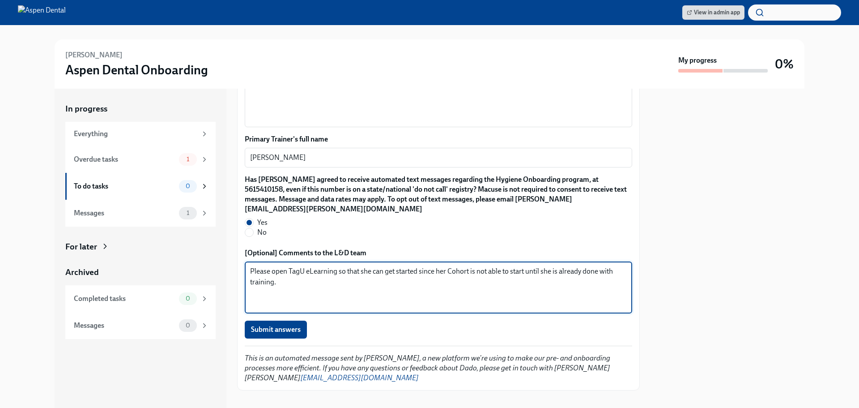
scroll to position [815, 0]
type textarea "Please open TagU eLearning so that she can get started since her Cohort is not …"
click at [264, 323] on span "Submit answers" at bounding box center [276, 327] width 50 height 9
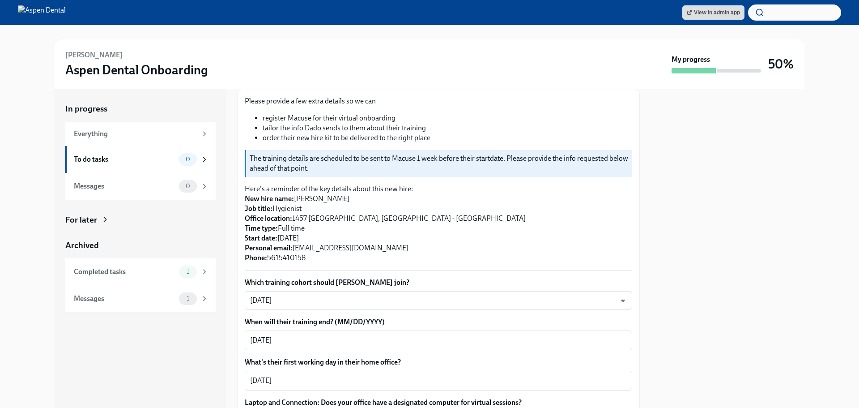
scroll to position [0, 0]
